Goal: Contribute content: Add original content to the website for others to see

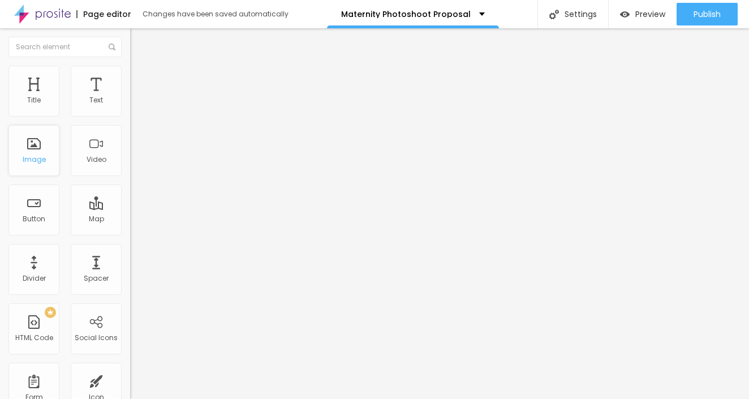
click at [37, 163] on div "Image" at bounding box center [34, 160] width 23 height 8
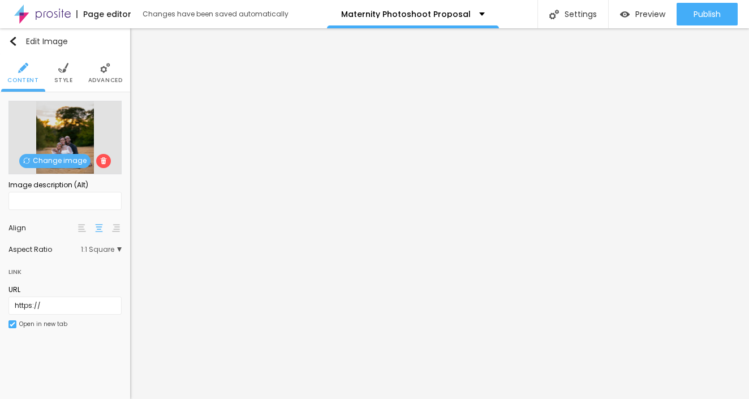
click at [55, 162] on span "Change image" at bounding box center [54, 161] width 71 height 14
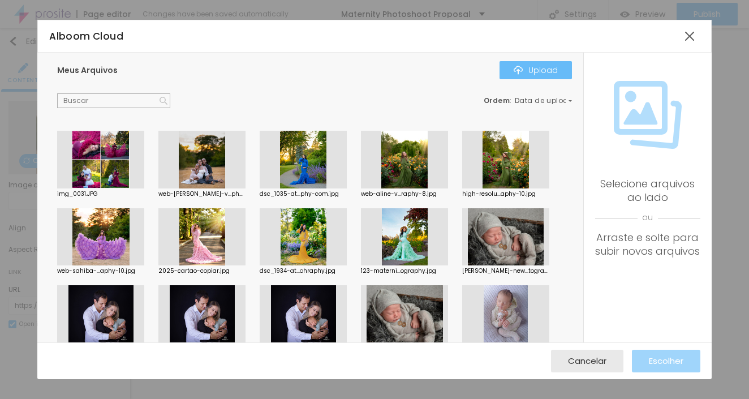
click at [543, 73] on div "Upload" at bounding box center [536, 70] width 44 height 9
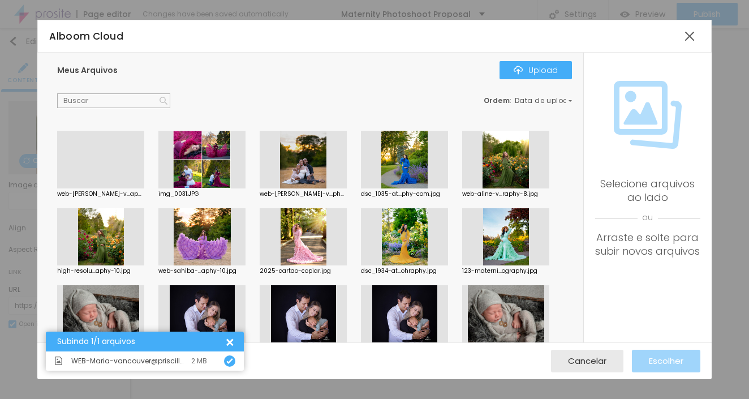
click at [98, 188] on div at bounding box center [100, 188] width 87 height 0
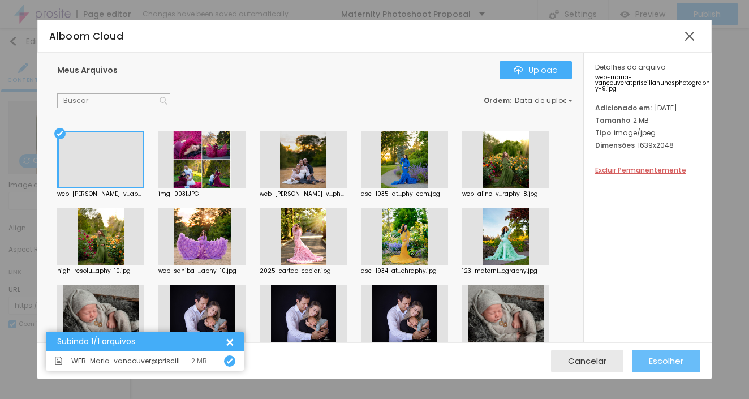
click at [669, 364] on span "Escolher" at bounding box center [666, 361] width 35 height 10
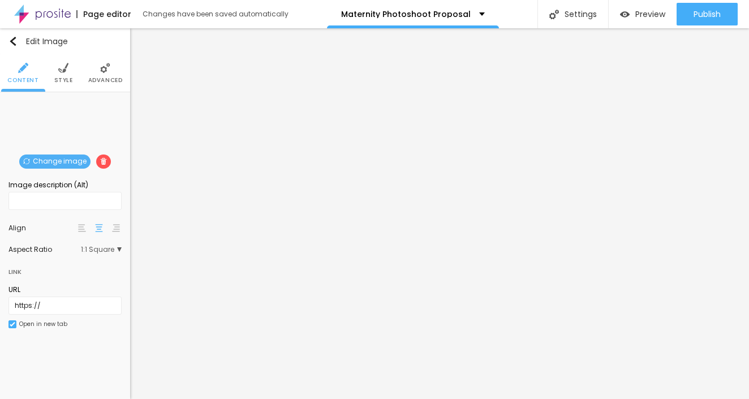
click at [103, 251] on span "1:1 Square" at bounding box center [101, 249] width 41 height 7
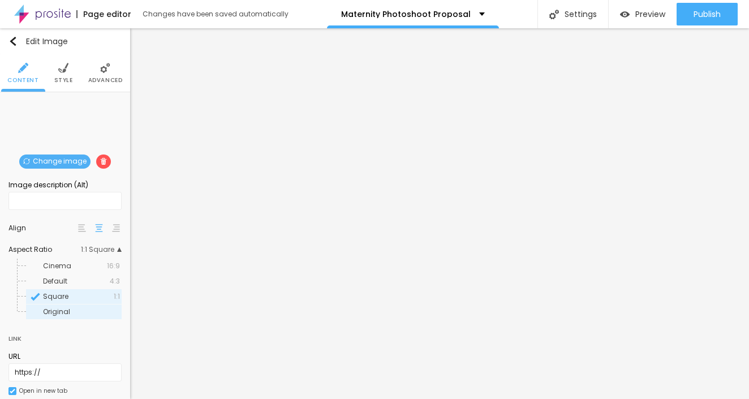
click at [64, 312] on span "Original" at bounding box center [56, 312] width 27 height 10
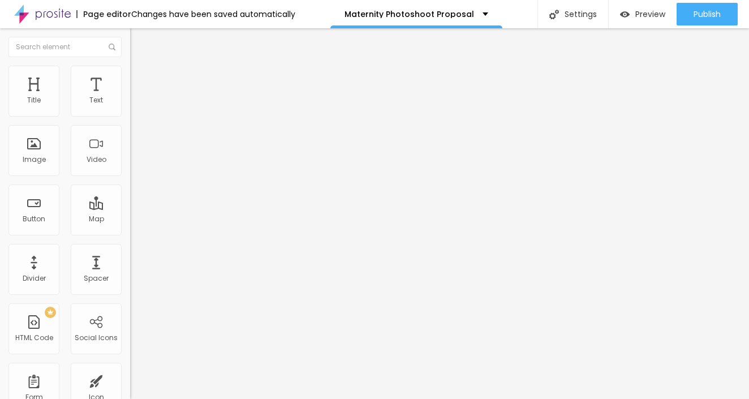
click at [130, 106] on input "[URL][DOMAIN_NAME]" at bounding box center [198, 100] width 136 height 11
drag, startPoint x: 16, startPoint y: 126, endPoint x: 128, endPoint y: 138, distance: 112.7
click at [130, 138] on div "Video URL https://www.youtube.com/shorts/S8CLc0NOINw Align Aspect Ratio 21:9 Ul…" at bounding box center [195, 153] width 130 height 131
paste input "https://youtube.com/shorts/S8CLc0NOINw?si=1BhgZMBWbHd3I7QF"
type input "https://youtube.com/shorts/S8CLc0NOINw?si=1BhgZMBWbHd3I7QF"
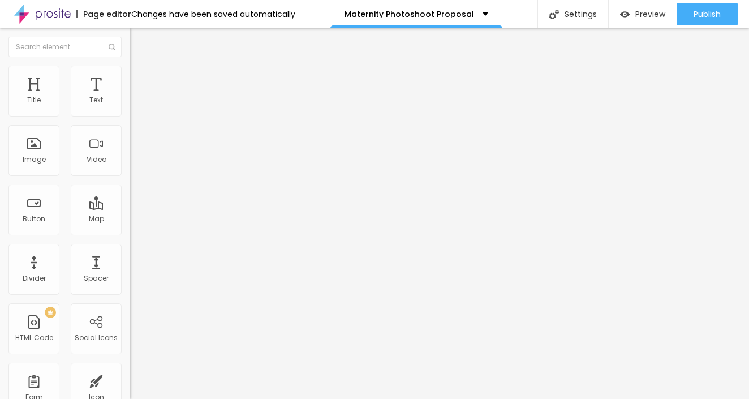
click at [130, 144] on img at bounding box center [134, 140] width 8 height 8
click at [130, 136] on div at bounding box center [195, 131] width 130 height 9
click at [130, 144] on img at bounding box center [134, 140] width 8 height 8
click at [130, 169] on span "21:9 Ultrawide" at bounding box center [153, 165] width 46 height 10
click at [140, 180] on span "Ultrawide" at bounding box center [156, 175] width 32 height 10
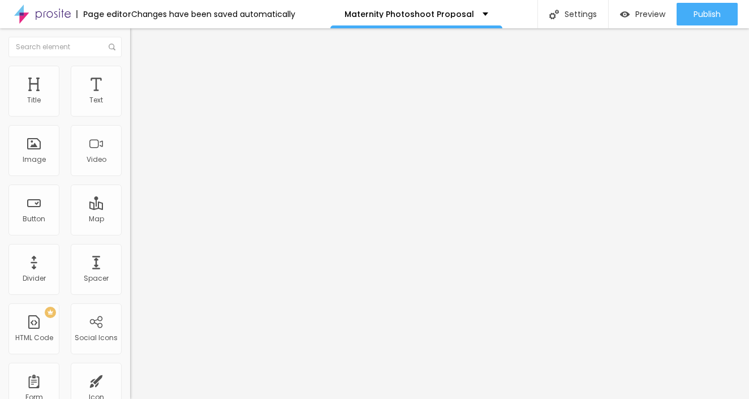
click at [130, 187] on span "Wide" at bounding box center [139, 182] width 18 height 10
click at [130, 200] on span "Vertical 1" at bounding box center [145, 196] width 30 height 10
click at [130, 190] on span "Standard" at bounding box center [147, 185] width 34 height 10
click at [130, 95] on div "Video URL" at bounding box center [195, 91] width 130 height 7
